Goal: Task Accomplishment & Management: Manage account settings

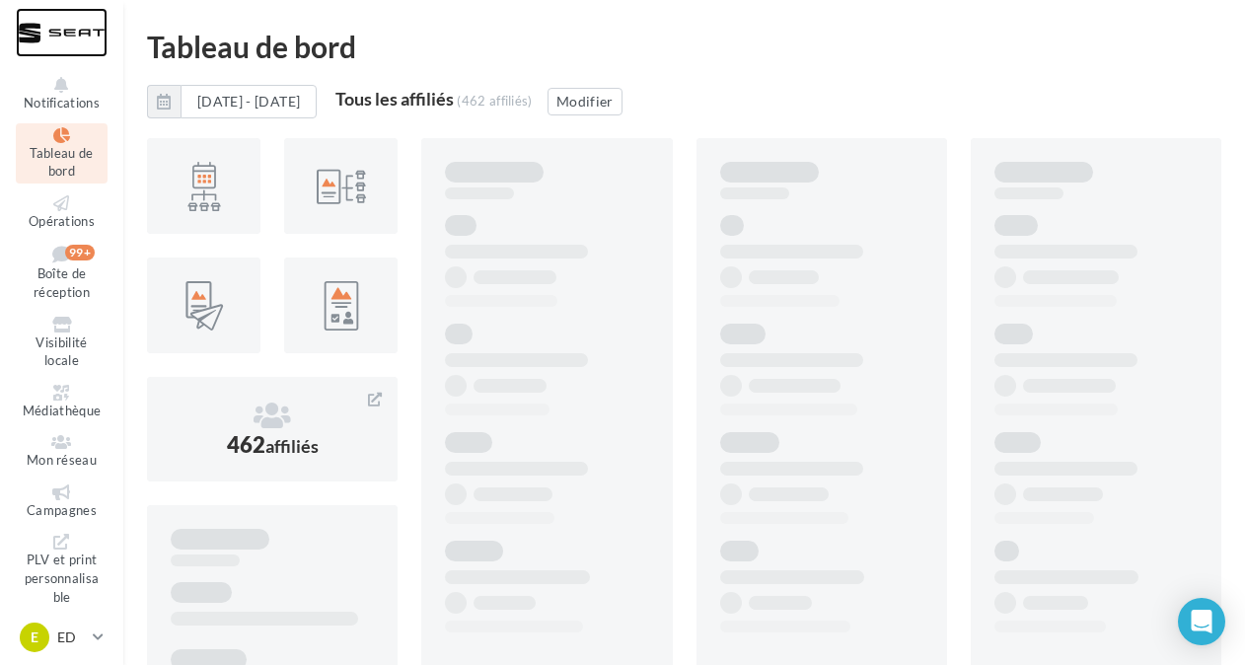
click at [69, 32] on div at bounding box center [62, 32] width 92 height 49
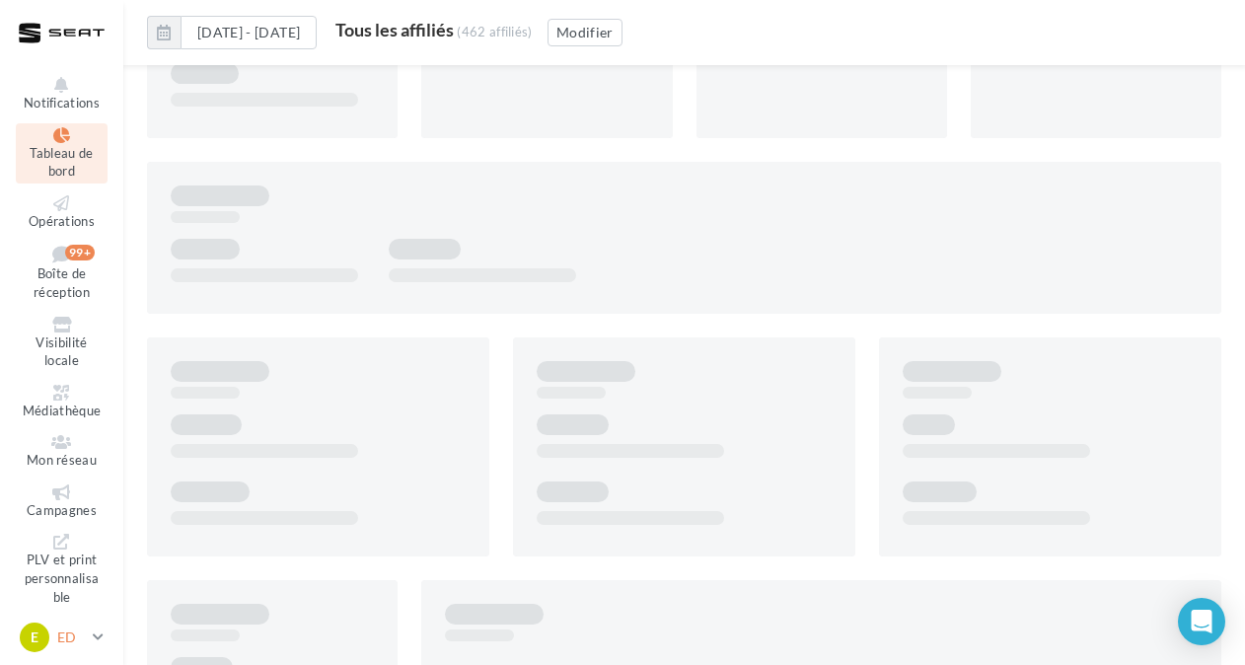
scroll to position [15, 0]
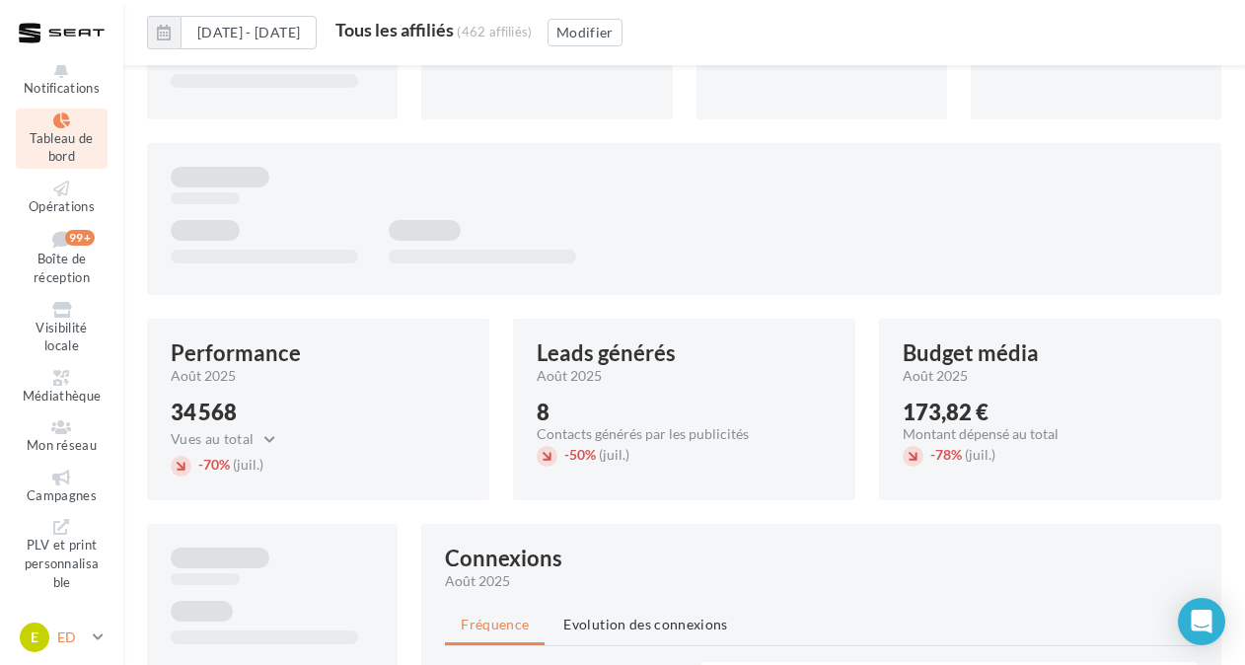
click at [98, 635] on icon at bounding box center [98, 636] width 11 height 17
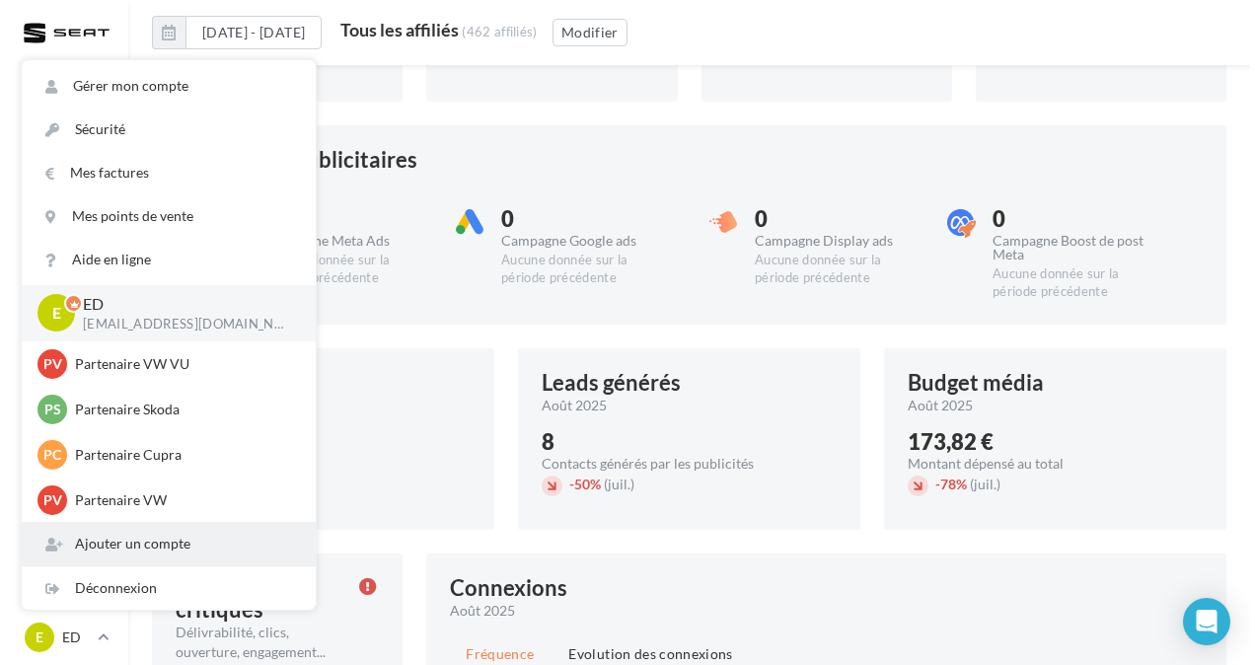
scroll to position [885, 0]
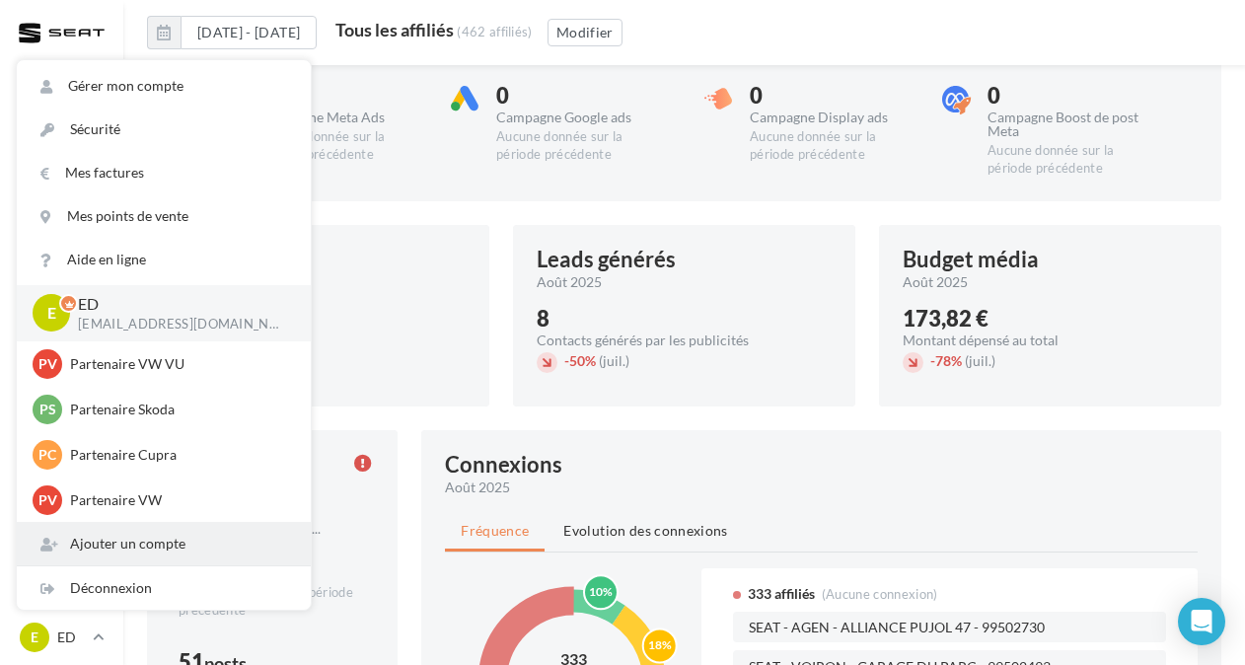
click at [172, 550] on div "Ajouter un compte" at bounding box center [164, 543] width 294 height 43
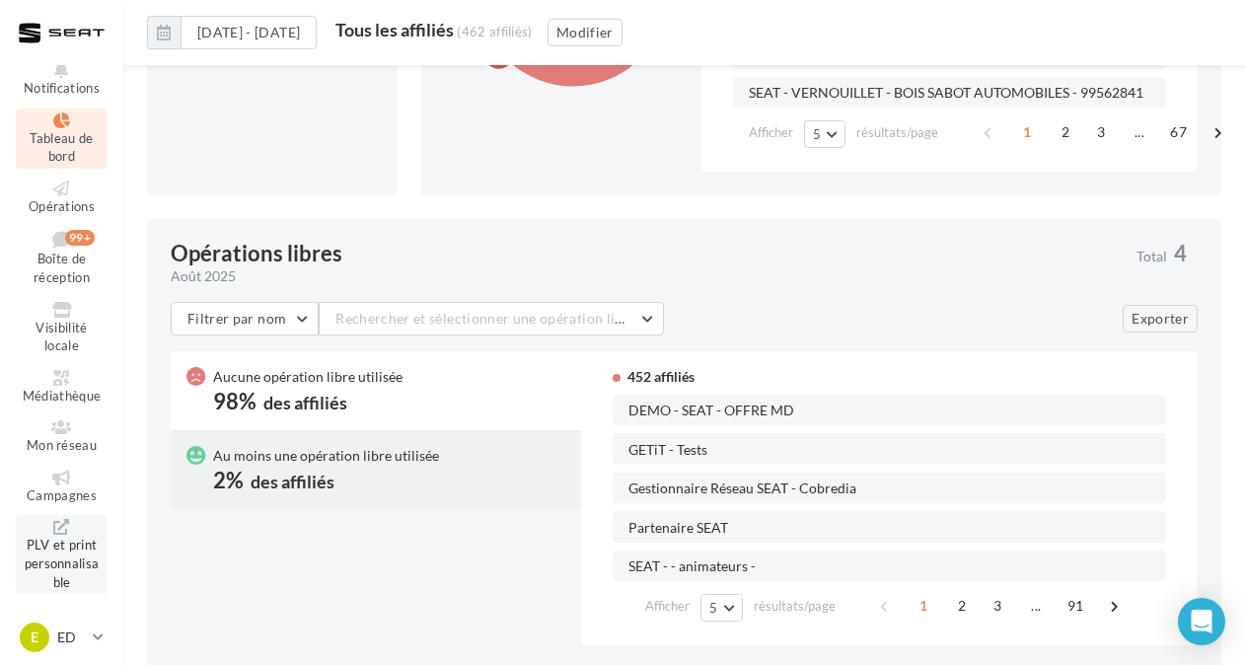
scroll to position [1692, 0]
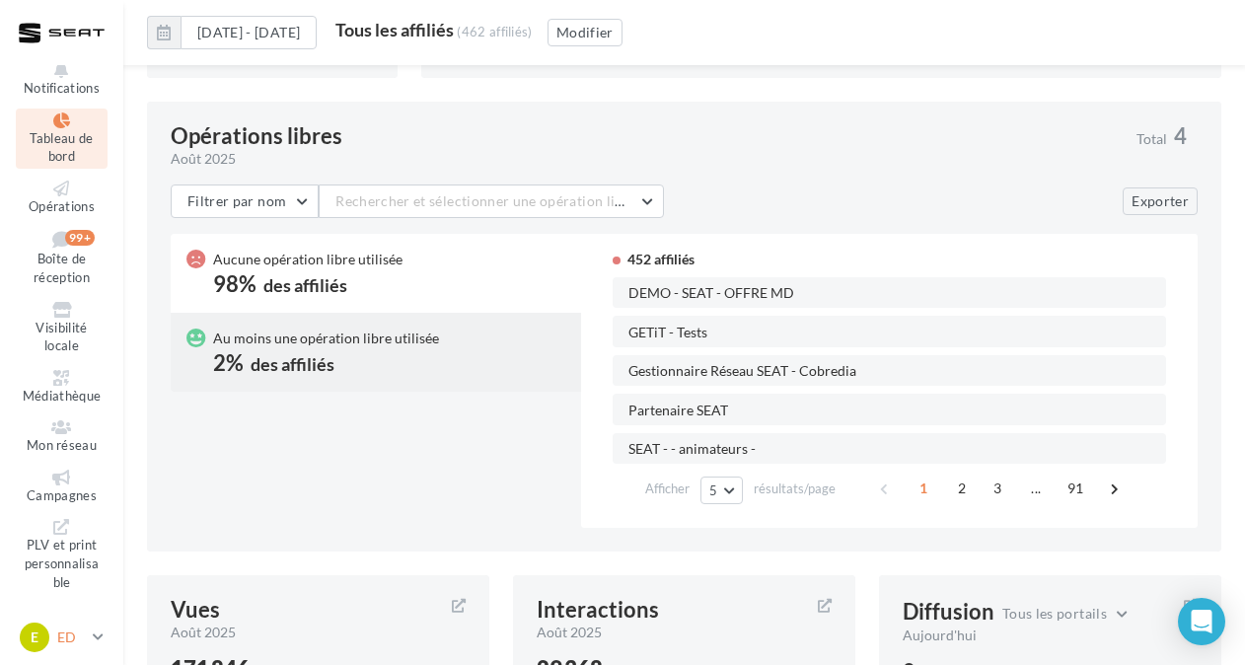
click at [99, 638] on icon at bounding box center [98, 636] width 11 height 17
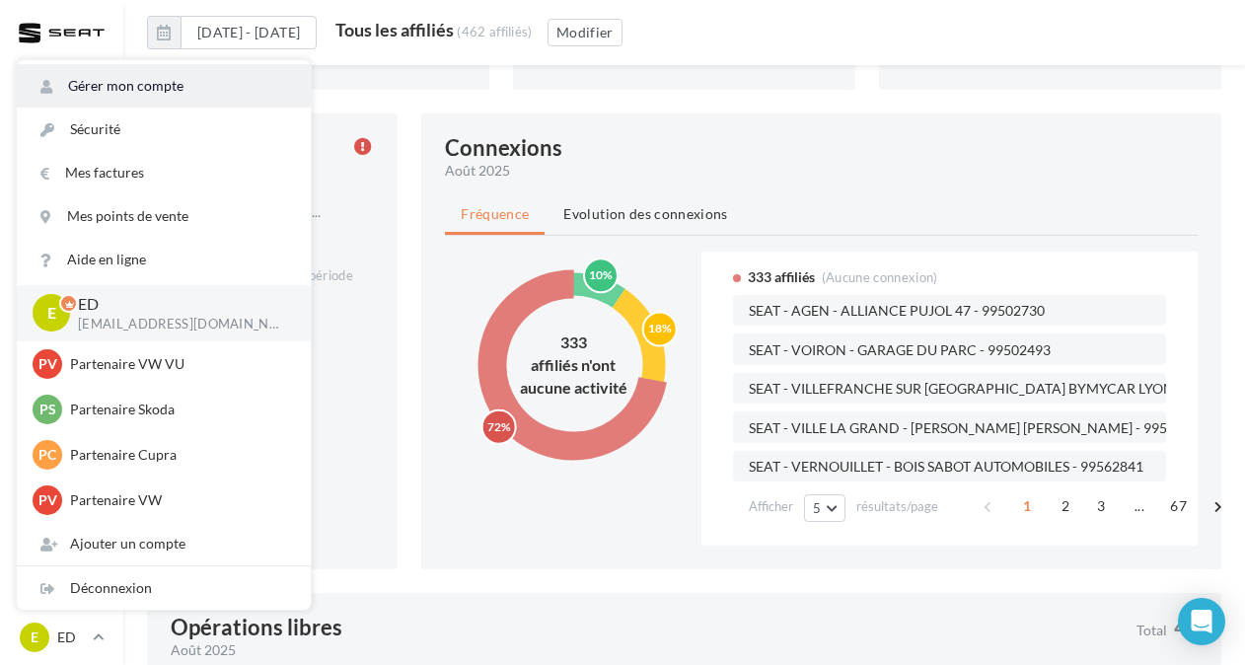
scroll to position [1101, 0]
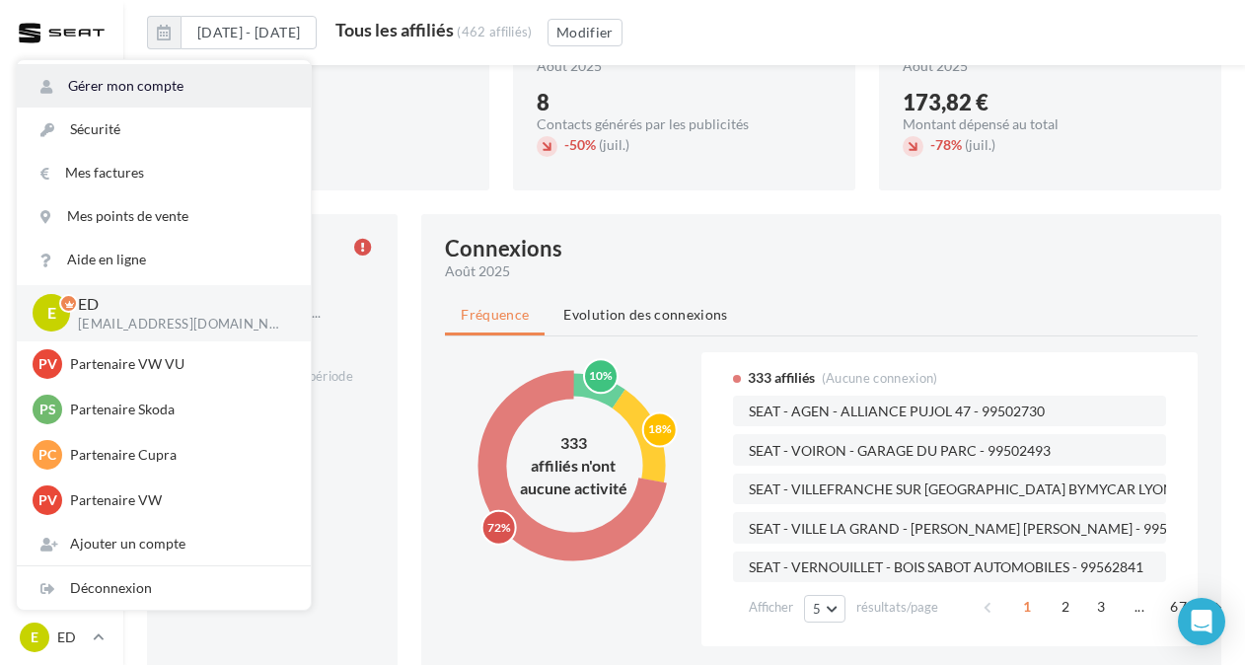
click at [137, 97] on link "Gérer mon compte" at bounding box center [164, 85] width 294 height 43
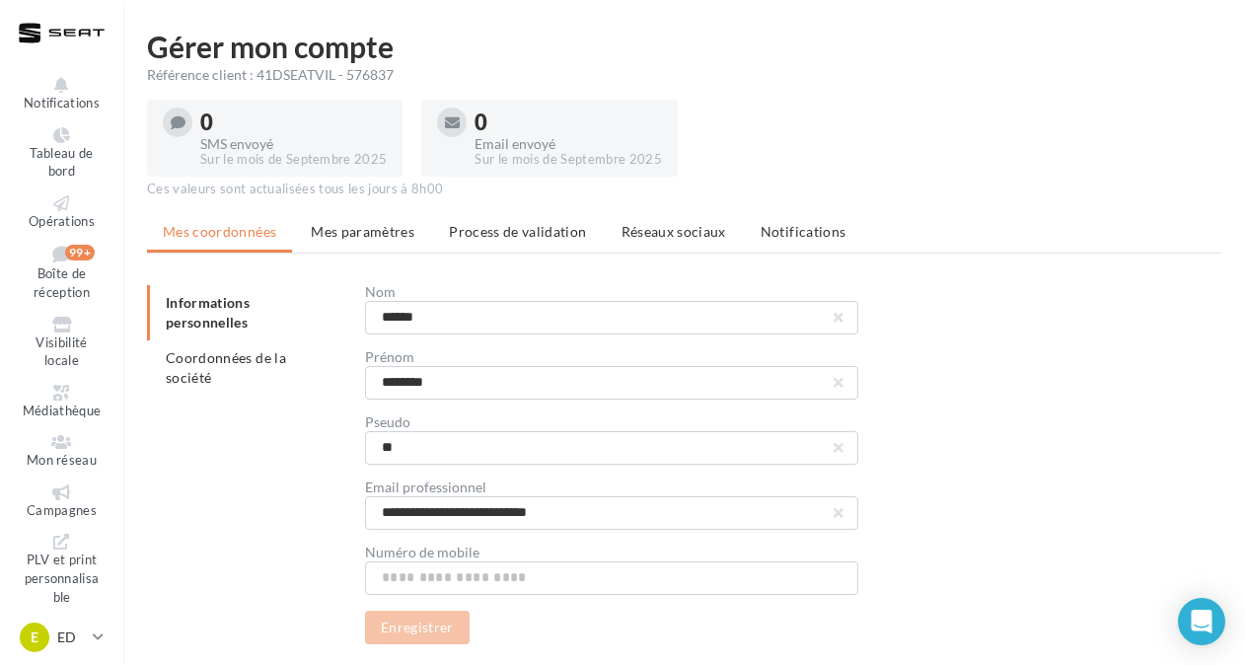
click at [372, 237] on span "Mes paramètres" at bounding box center [363, 231] width 104 height 17
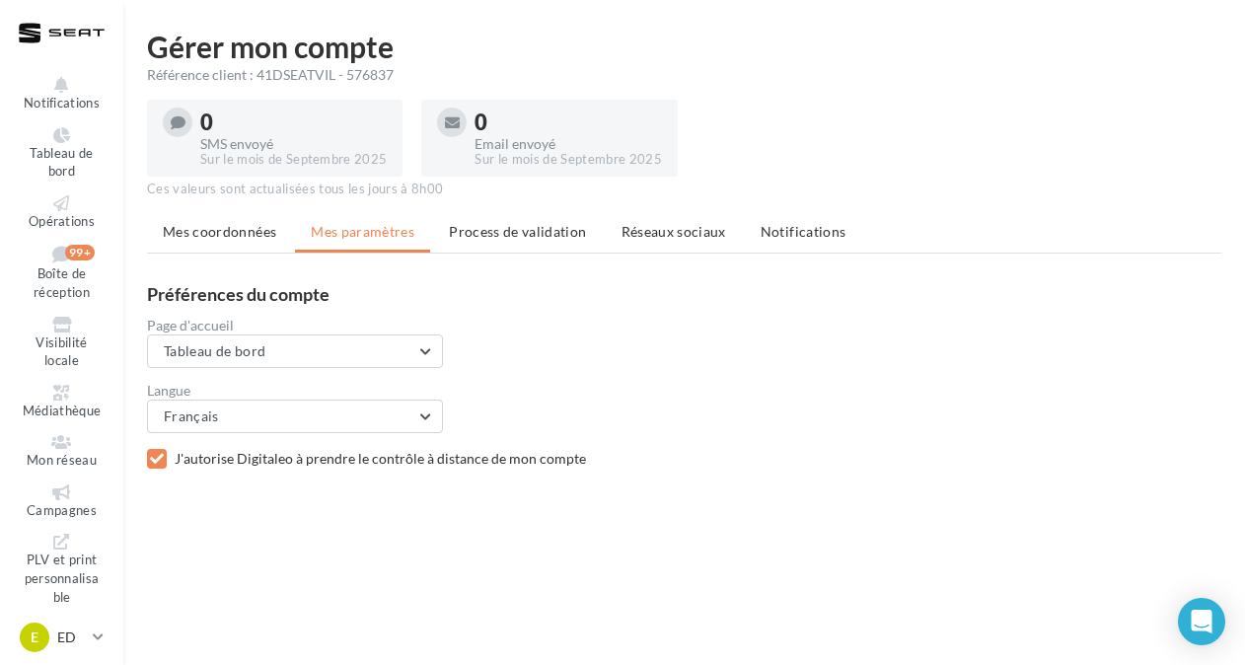
drag, startPoint x: 373, startPoint y: 236, endPoint x: 503, endPoint y: 233, distance: 130.2
click at [503, 233] on span "Process de validation" at bounding box center [517, 231] width 137 height 17
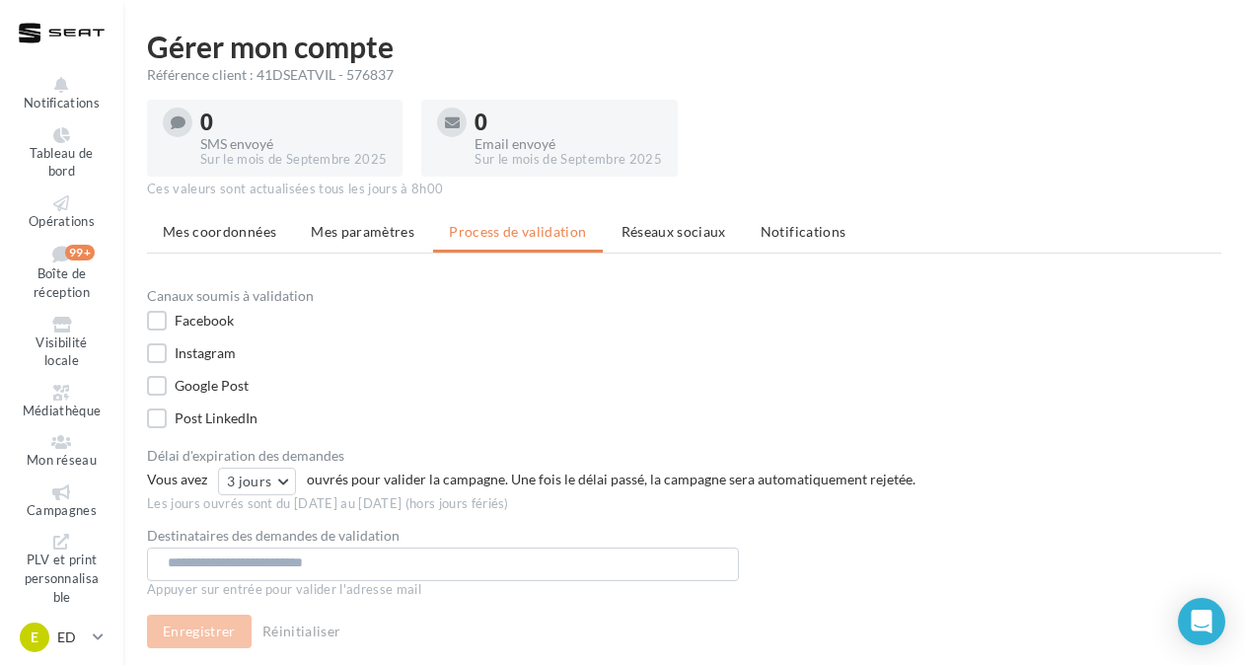
click at [645, 232] on span "Réseaux sociaux" at bounding box center [673, 231] width 105 height 17
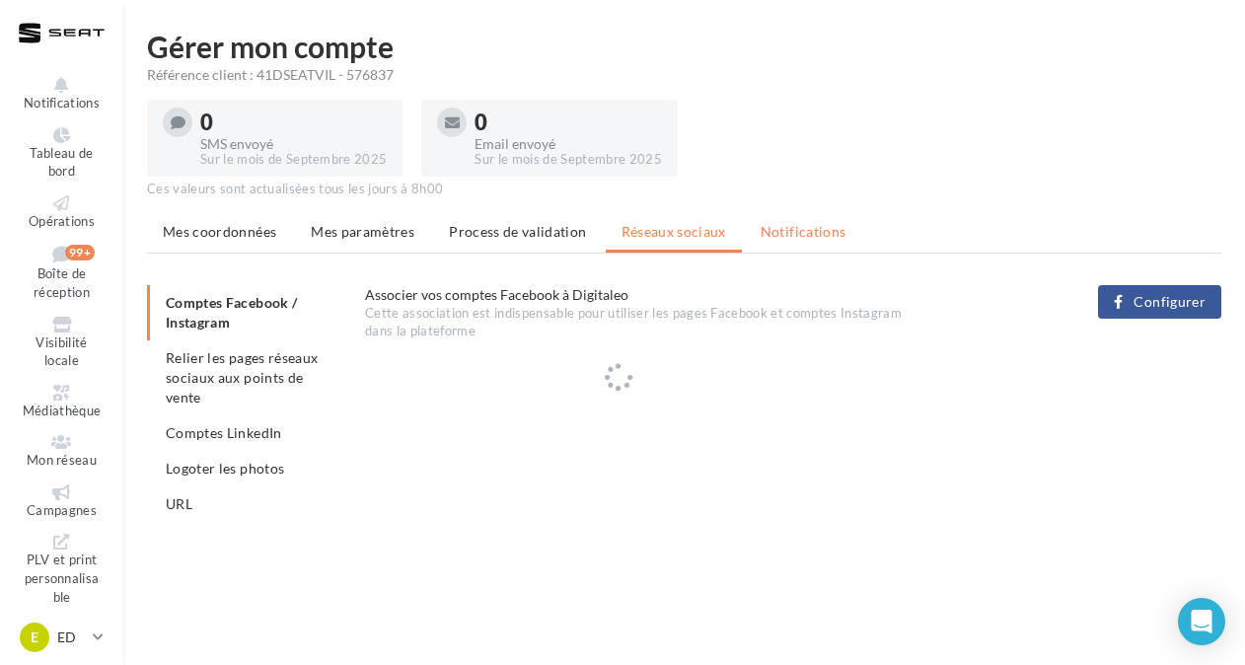
click at [779, 235] on span "Notifications" at bounding box center [803, 231] width 86 height 17
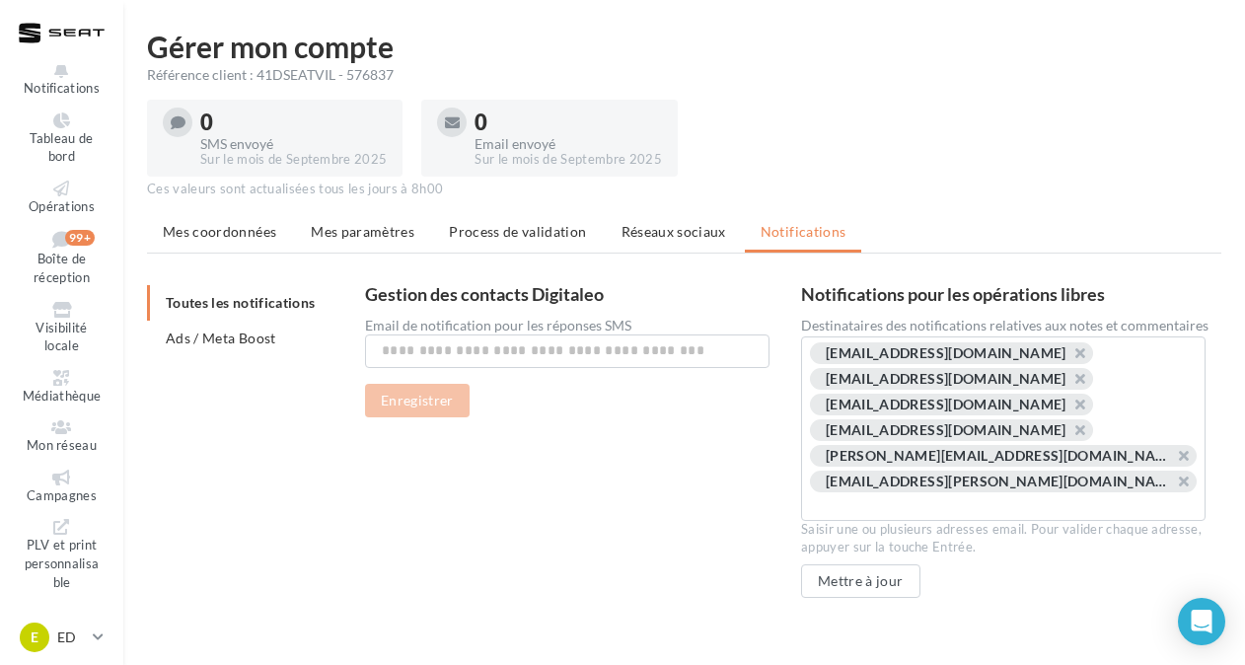
scroll to position [32, 0]
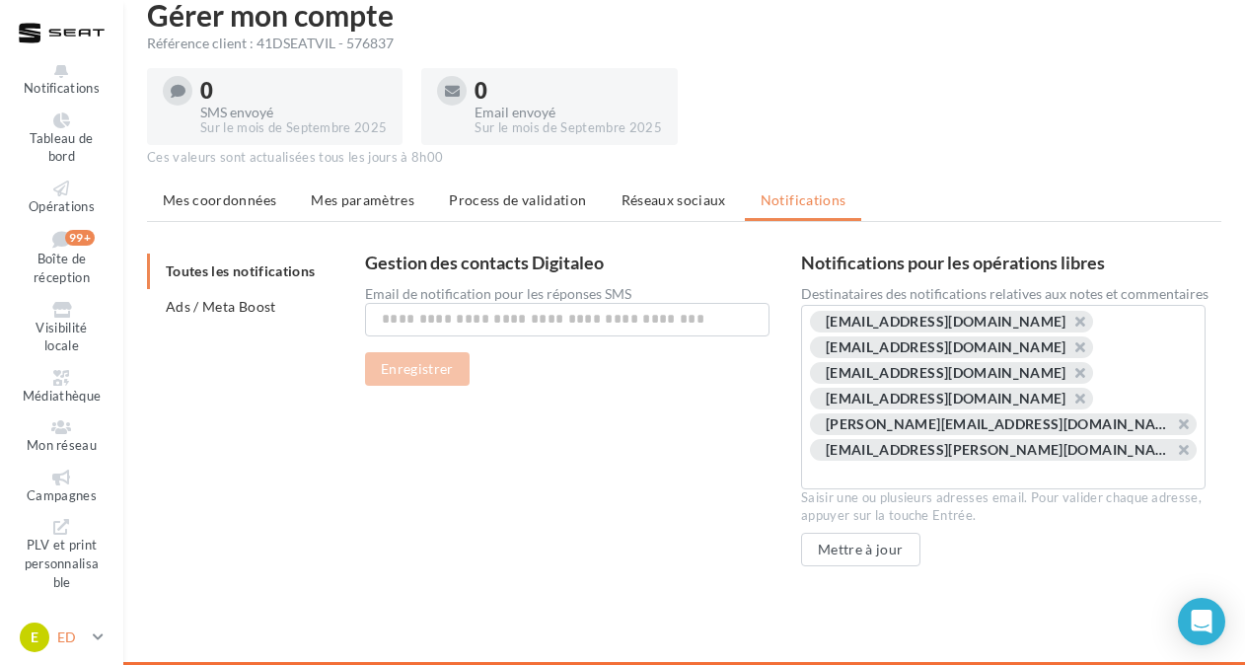
click at [99, 637] on icon at bounding box center [98, 636] width 11 height 17
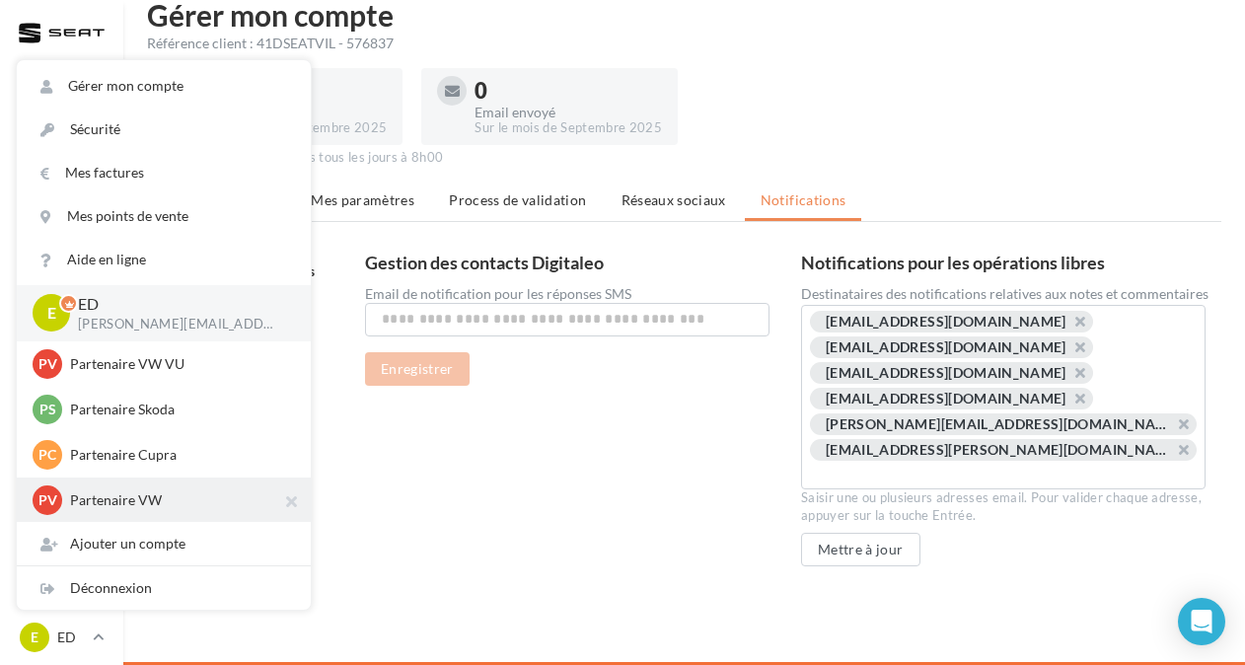
click at [118, 509] on p "Partenaire VW" at bounding box center [178, 500] width 217 height 20
click at [96, 507] on p "Partenaire VW" at bounding box center [178, 500] width 217 height 20
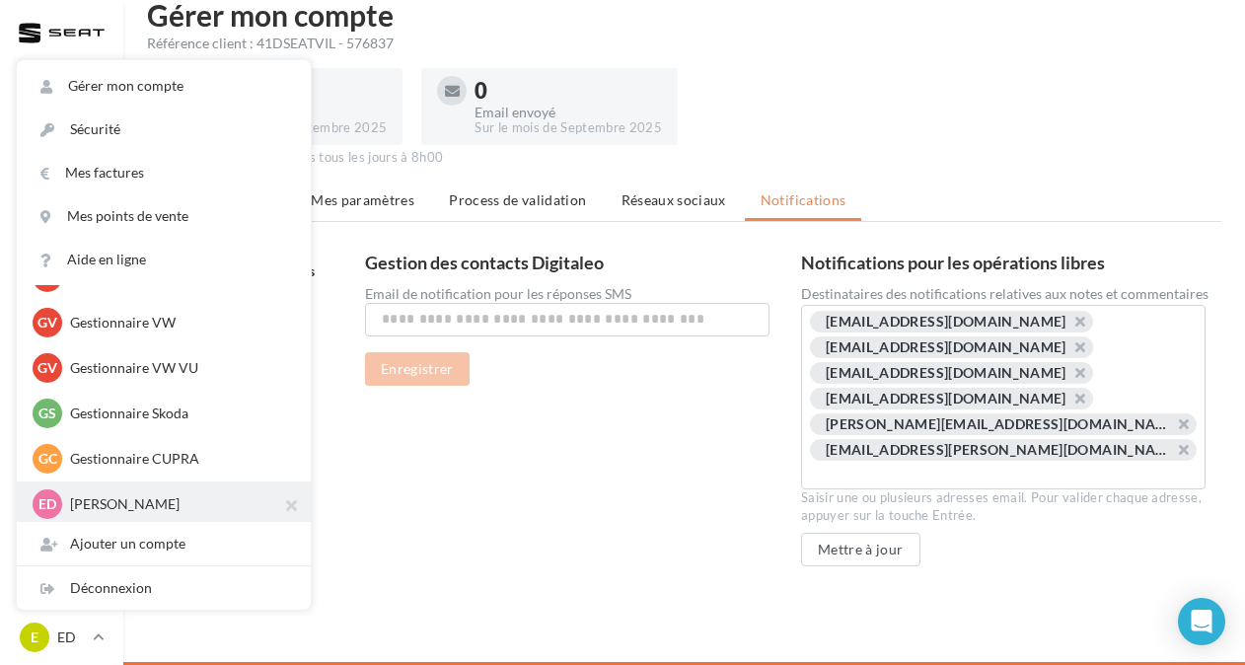
scroll to position [227, 0]
